Goal: Task Accomplishment & Management: Complete application form

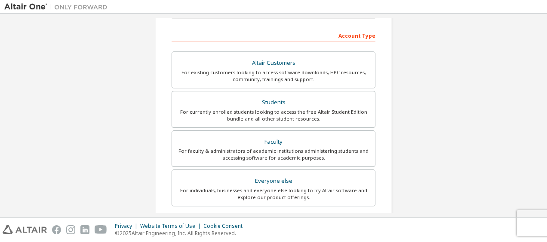
scroll to position [129, 0]
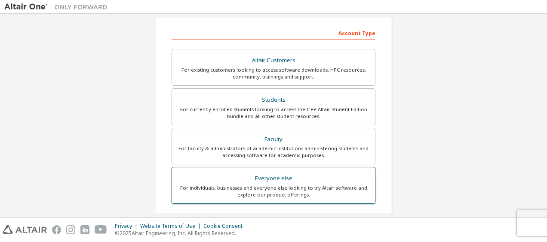
click at [341, 185] on div "For individuals, businesses and everyone else looking to try Altair software an…" at bounding box center [273, 192] width 193 height 14
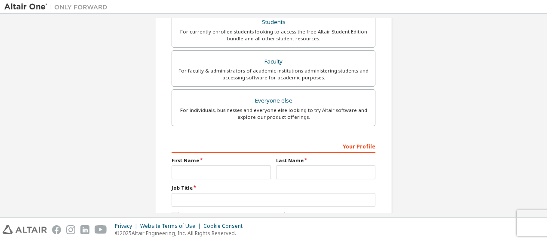
scroll to position [215, 0]
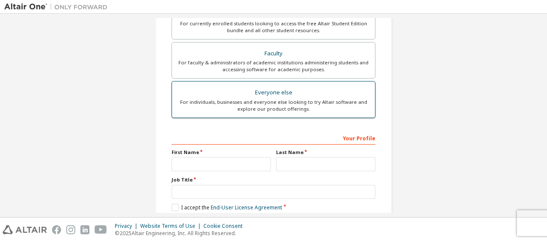
click at [321, 99] on div "For individuals, businesses and everyone else looking to try Altair software an…" at bounding box center [273, 106] width 193 height 14
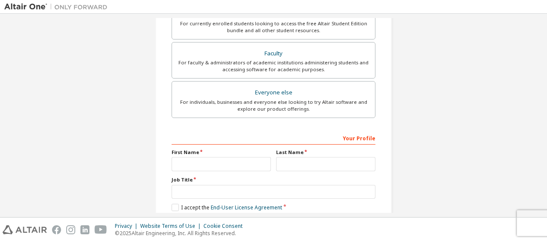
scroll to position [258, 0]
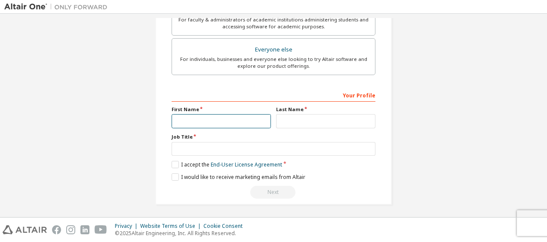
click at [228, 125] on input "text" at bounding box center [221, 121] width 99 height 14
type input "*"
type input "********"
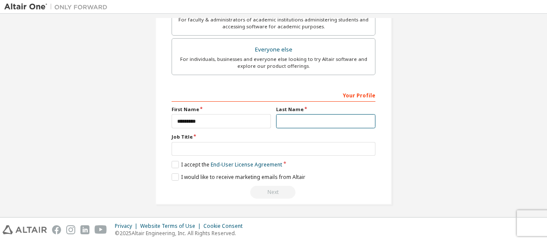
click at [300, 118] on input "text" at bounding box center [325, 121] width 99 height 14
type input "*******"
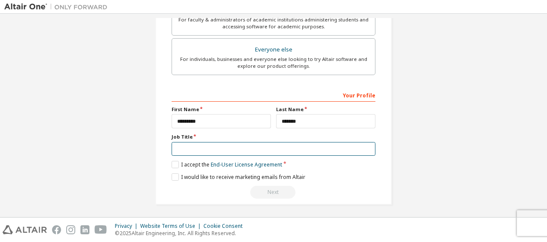
click at [311, 150] on input "text" at bounding box center [274, 149] width 204 height 14
type input "**********"
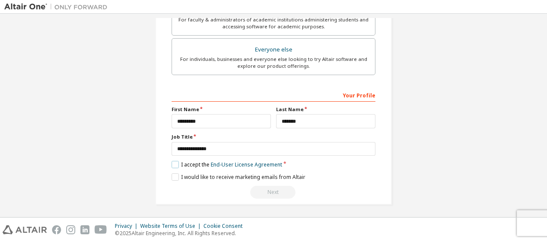
click at [174, 161] on label "I accept the End-User License Agreement" at bounding box center [227, 164] width 110 height 7
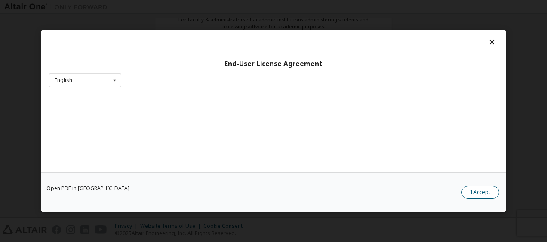
click at [487, 194] on button "I Accept" at bounding box center [480, 192] width 38 height 13
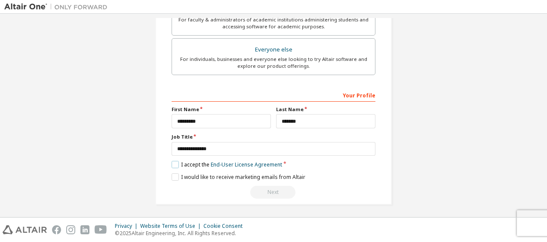
click at [172, 162] on label "I accept the End-User License Agreement" at bounding box center [227, 164] width 110 height 7
click at [174, 161] on label "I accept the End-User License Agreement" at bounding box center [227, 164] width 110 height 7
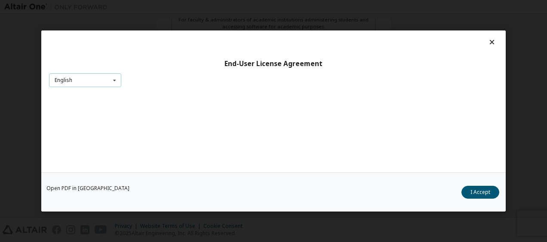
click at [117, 80] on icon at bounding box center [114, 80] width 11 height 13
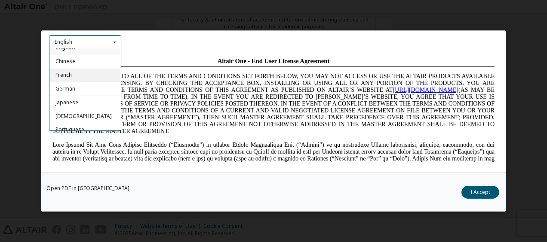
scroll to position [12, 0]
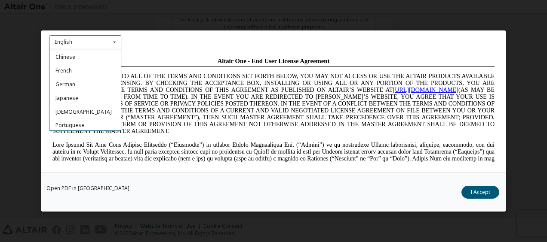
click at [167, 49] on div "End-User License Agreement English English Chinese French German Japanese Korea…" at bounding box center [273, 102] width 464 height 142
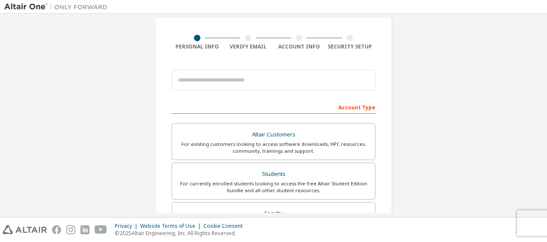
scroll to position [0, 0]
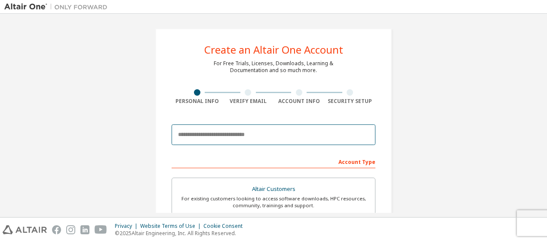
click at [286, 137] on input "email" at bounding box center [274, 135] width 204 height 21
type input "*"
type input "**********"
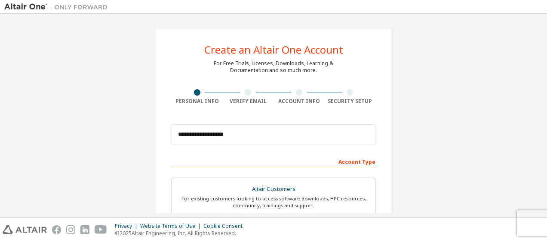
click at [524, 149] on div "**********" at bounding box center [273, 245] width 538 height 455
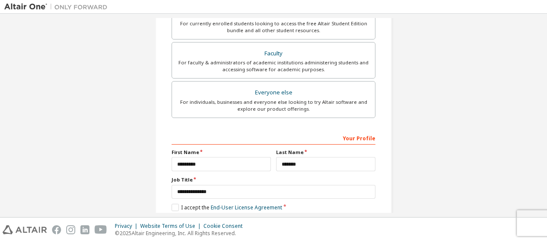
scroll to position [258, 0]
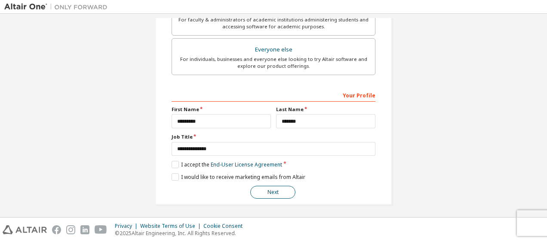
click at [264, 191] on button "Next" at bounding box center [272, 192] width 45 height 13
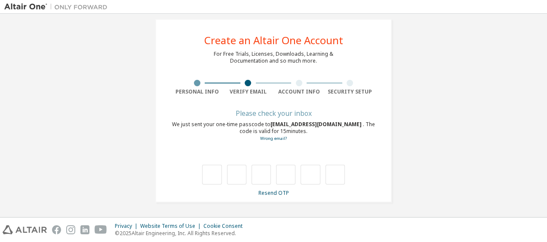
scroll to position [9, 0]
type input "*"
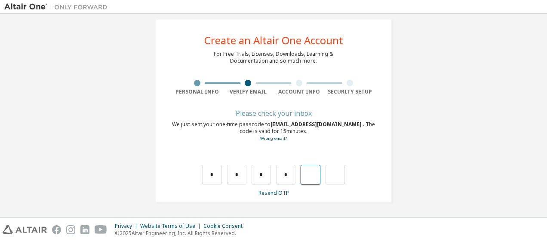
type input "*"
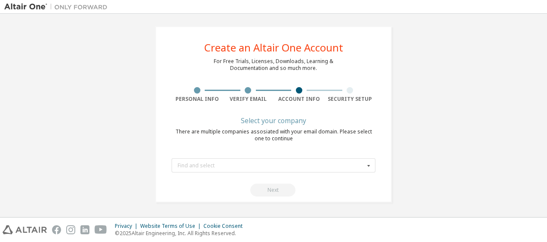
scroll to position [1, 0]
click at [365, 168] on icon at bounding box center [368, 166] width 11 height 13
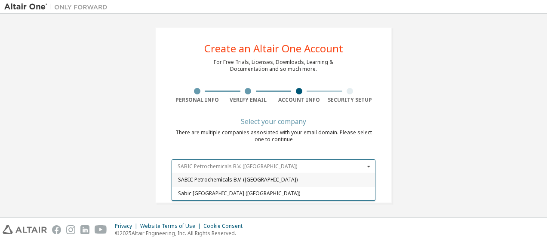
scroll to position [0, 0]
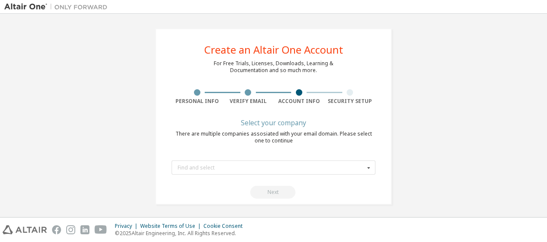
click at [407, 142] on div "Create an Altair One Account For Free Trials, Licenses, Downloads, Learning & D…" at bounding box center [273, 116] width 538 height 197
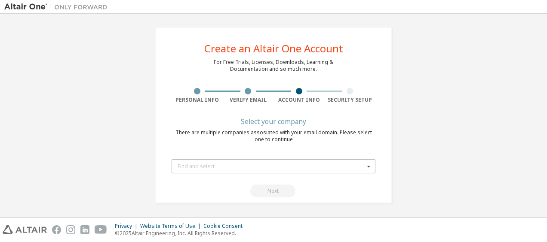
click at [369, 167] on icon at bounding box center [368, 166] width 11 height 13
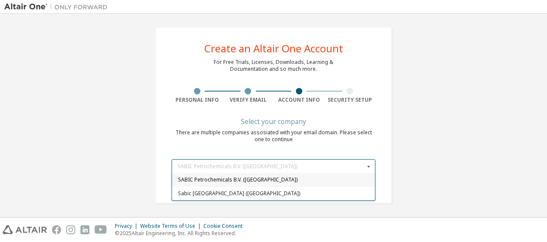
click at [367, 166] on icon at bounding box center [368, 166] width 11 height 13
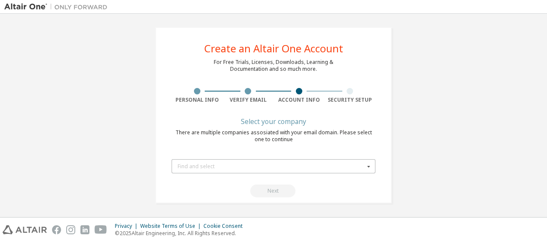
click at [367, 166] on icon at bounding box center [368, 166] width 11 height 13
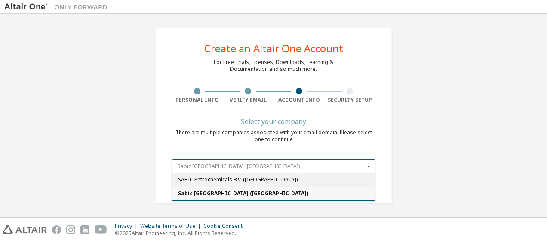
type input "*****"
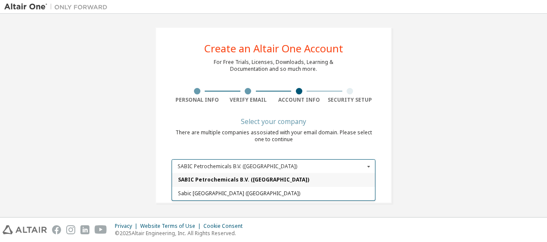
click at [282, 179] on span "SABIC Petrochemicals B.V. (Netherlands)" at bounding box center [273, 180] width 191 height 5
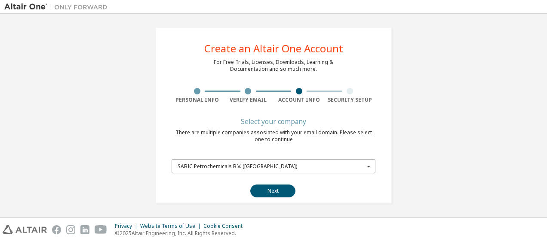
click at [363, 169] on icon at bounding box center [368, 166] width 11 height 13
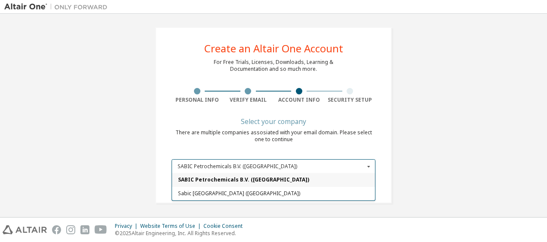
click at [246, 180] on span "SABIC Petrochemicals B.V. (Netherlands)" at bounding box center [273, 180] width 191 height 5
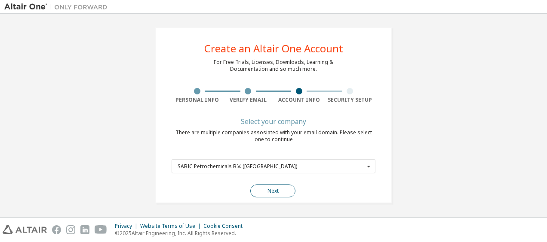
click at [255, 189] on button "Next" at bounding box center [272, 191] width 45 height 13
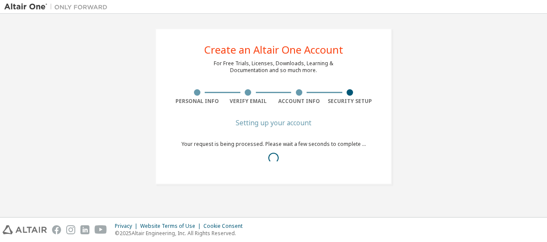
scroll to position [0, 0]
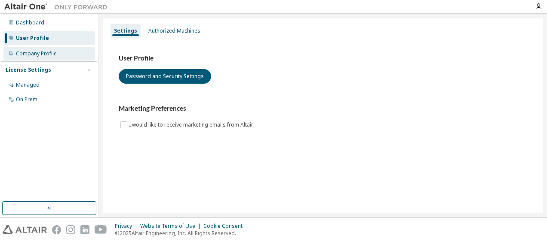
click at [52, 49] on div "Company Profile" at bounding box center [49, 54] width 92 height 14
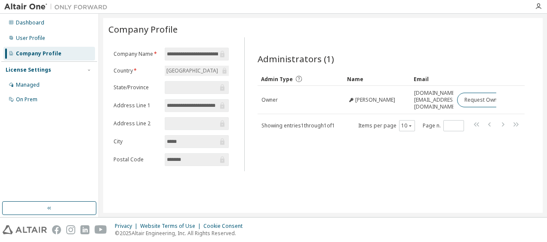
scroll to position [0, 11]
click at [21, 40] on div "User Profile" at bounding box center [30, 38] width 29 height 7
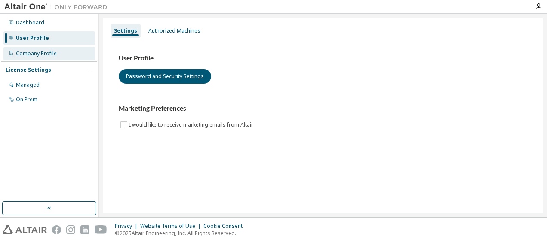
click at [52, 51] on div "Company Profile" at bounding box center [36, 53] width 41 height 7
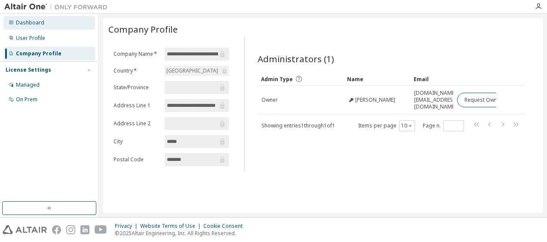
click at [34, 26] on div "Dashboard" at bounding box center [49, 23] width 92 height 14
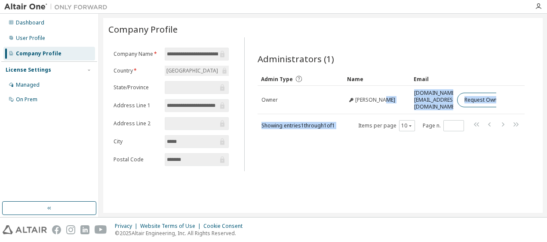
drag, startPoint x: 399, startPoint y: 105, endPoint x: 367, endPoint y: 135, distance: 43.5
click at [367, 135] on div "Administrators (1) Clear Load Save Save As Field Operator Value Select filter S…" at bounding box center [391, 107] width 288 height 129
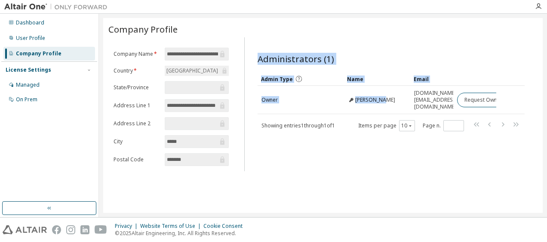
drag, startPoint x: 367, startPoint y: 135, endPoint x: 356, endPoint y: 144, distance: 14.9
click at [368, 141] on div "Administrators (1) Clear Load Save Save As Field Operator Value Select filter S…" at bounding box center [391, 107] width 288 height 129
